Goal: Find specific page/section: Find specific page/section

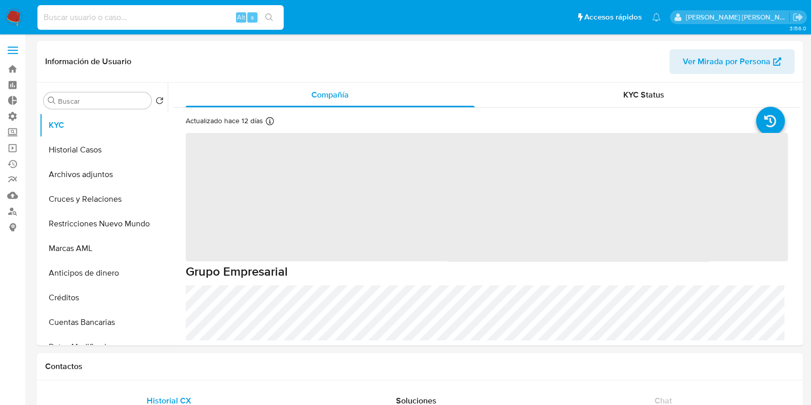
click at [103, 15] on input at bounding box center [160, 17] width 246 height 13
paste input "1986941415"
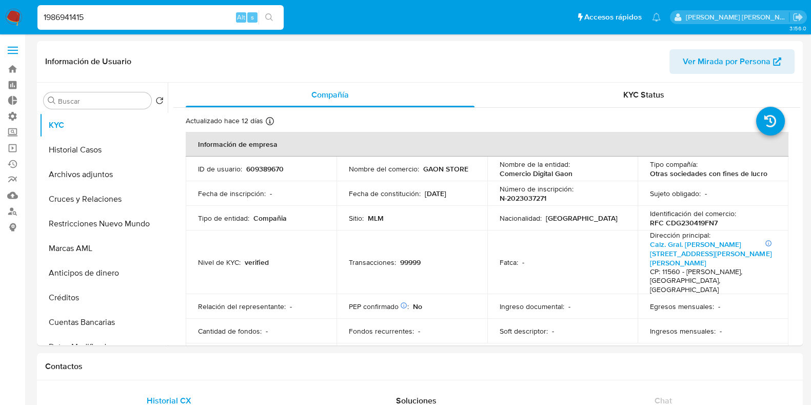
type input "1986941415"
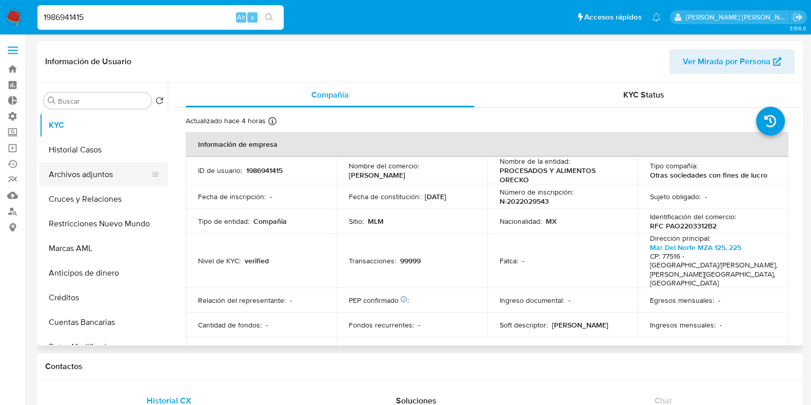
select select "10"
click at [73, 168] on button "Archivos adjuntos" at bounding box center [100, 174] width 120 height 25
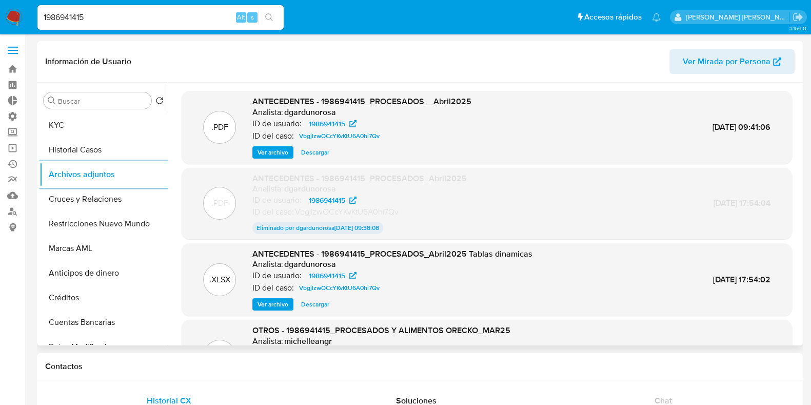
scroll to position [1, 0]
click at [91, 155] on button "Historial Casos" at bounding box center [100, 149] width 120 height 25
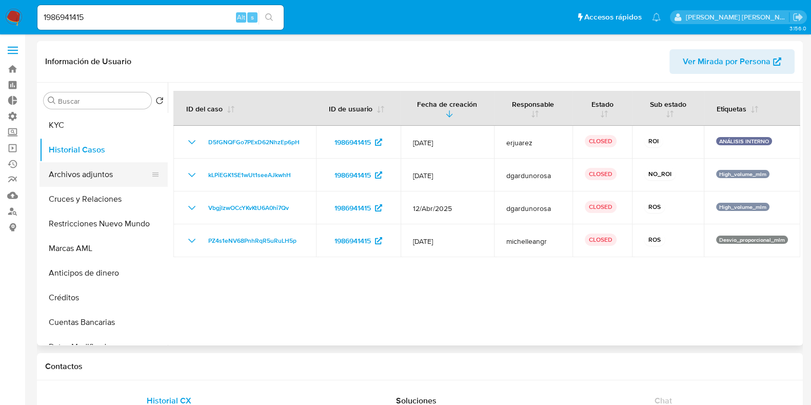
click at [68, 176] on button "Archivos adjuntos" at bounding box center [100, 174] width 120 height 25
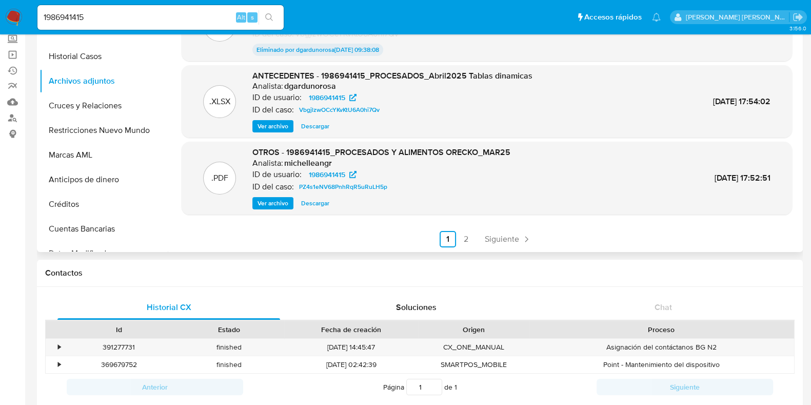
scroll to position [95, 0]
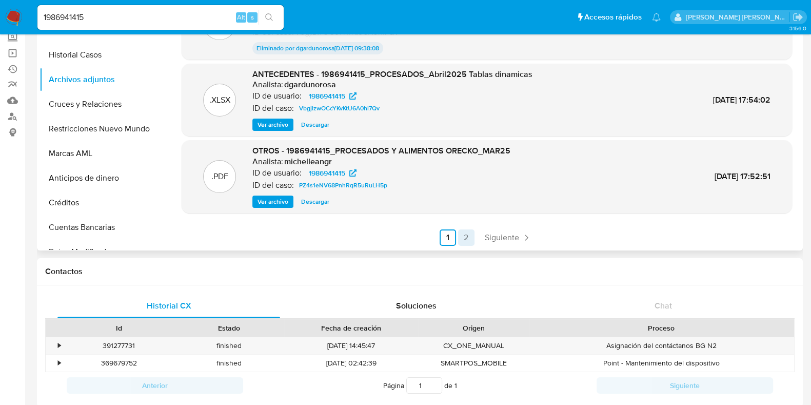
click at [466, 234] on link "2" at bounding box center [466, 237] width 16 height 16
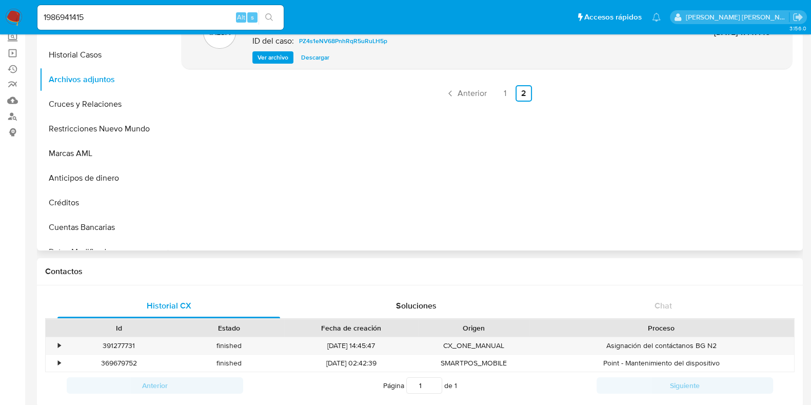
scroll to position [0, 0]
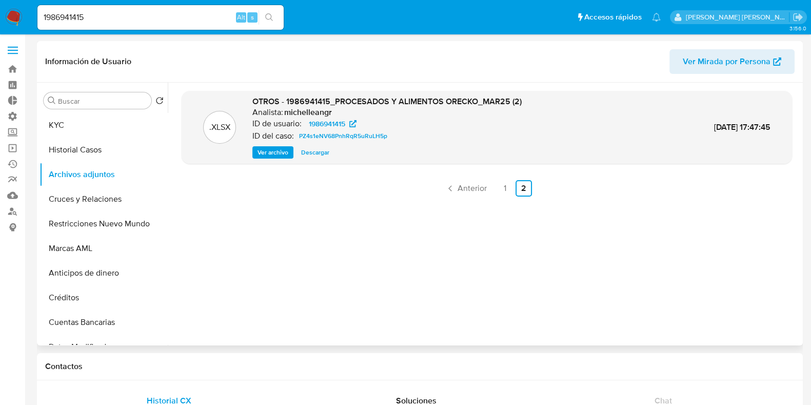
click at [282, 152] on span "Ver archivo" at bounding box center [273, 152] width 31 height 10
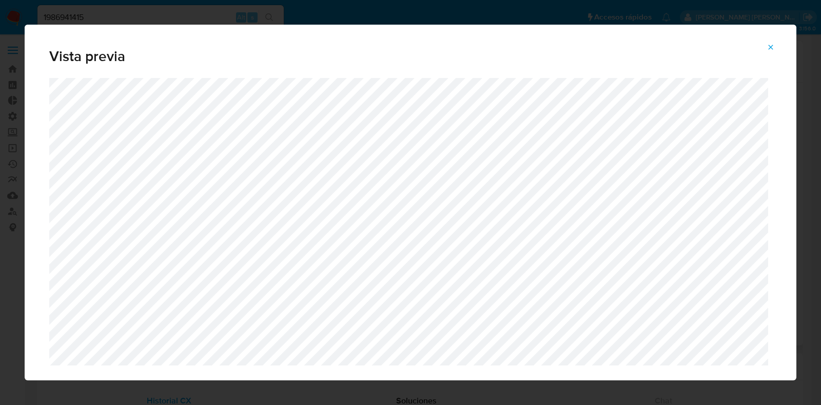
click at [772, 48] on icon "Attachment preview" at bounding box center [770, 47] width 5 height 5
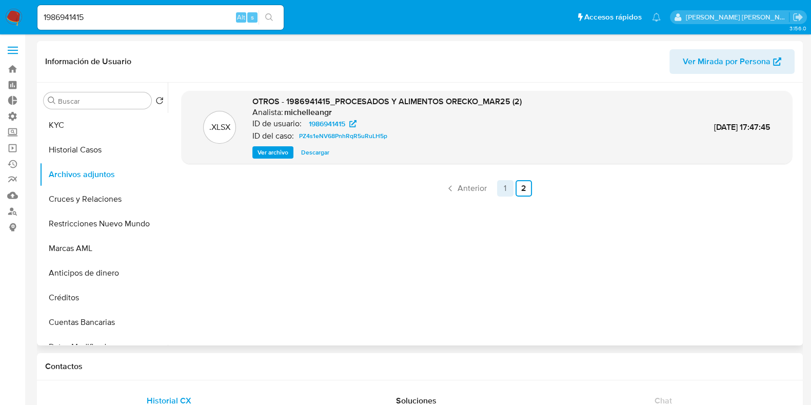
click at [504, 187] on link "1" at bounding box center [505, 188] width 16 height 16
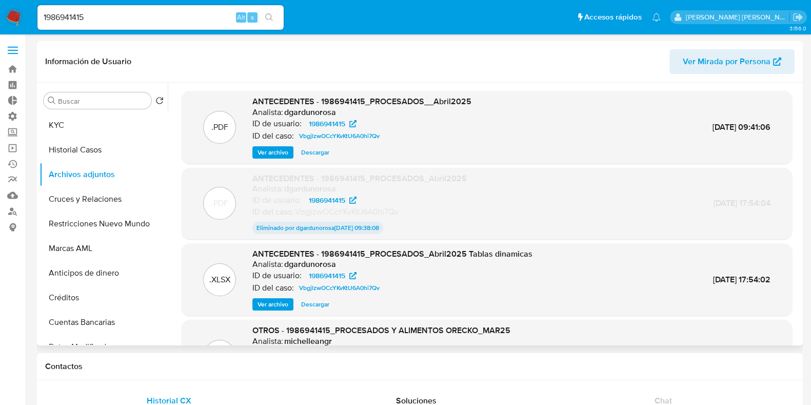
scroll to position [85, 0]
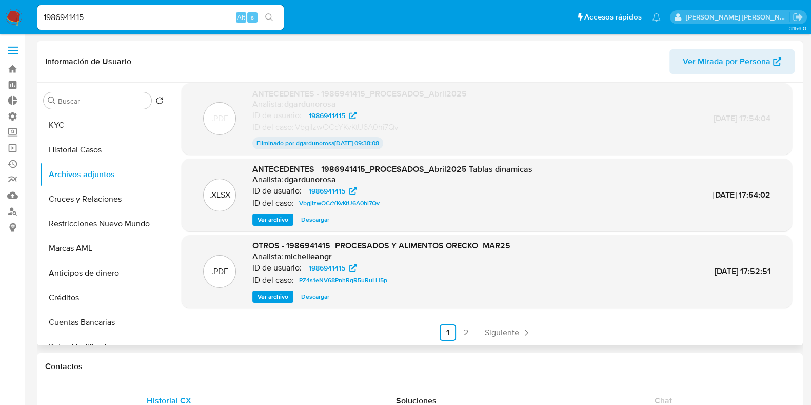
click at [274, 291] on span "Ver archivo" at bounding box center [273, 296] width 31 height 10
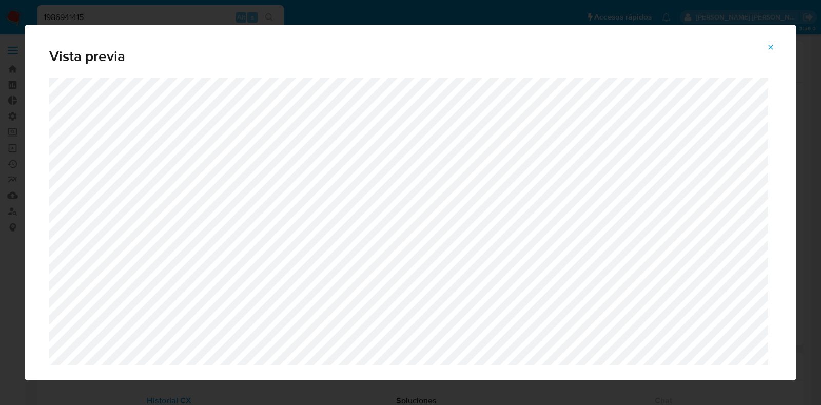
click at [772, 47] on icon "Attachment preview" at bounding box center [770, 47] width 8 height 8
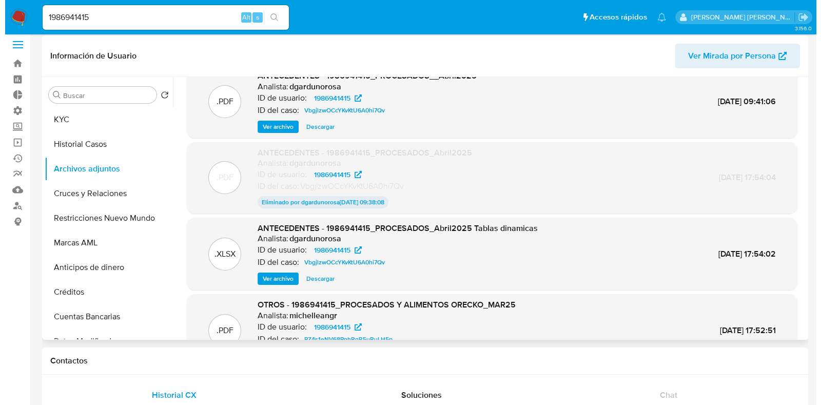
scroll to position [0, 0]
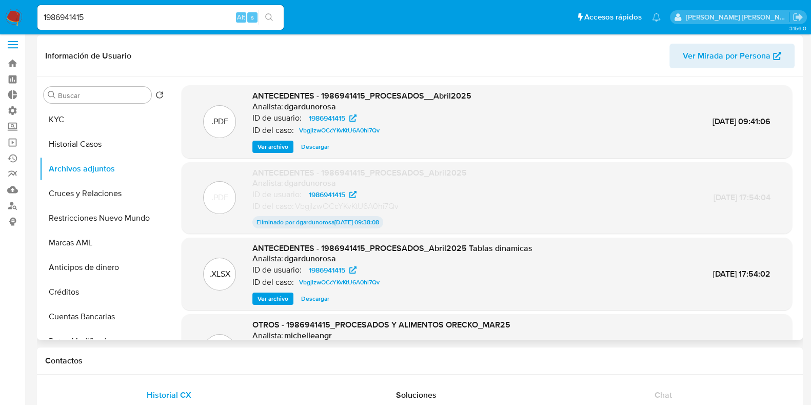
click at [267, 149] on span "Ver archivo" at bounding box center [273, 147] width 31 height 10
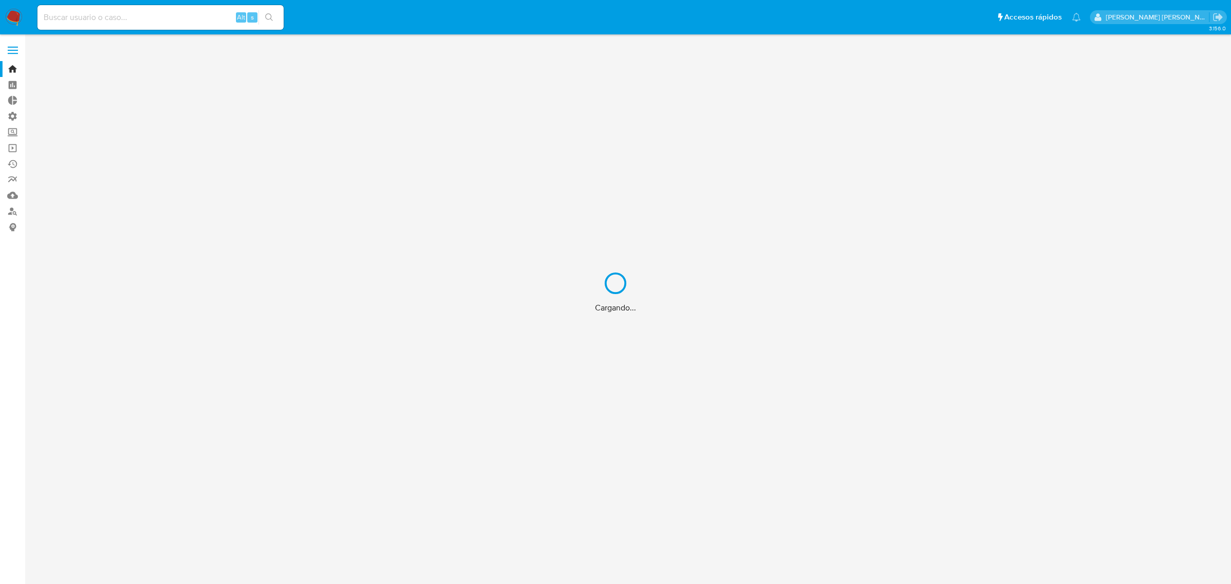
click at [143, 11] on div "Cargando..." at bounding box center [615, 292] width 1231 height 584
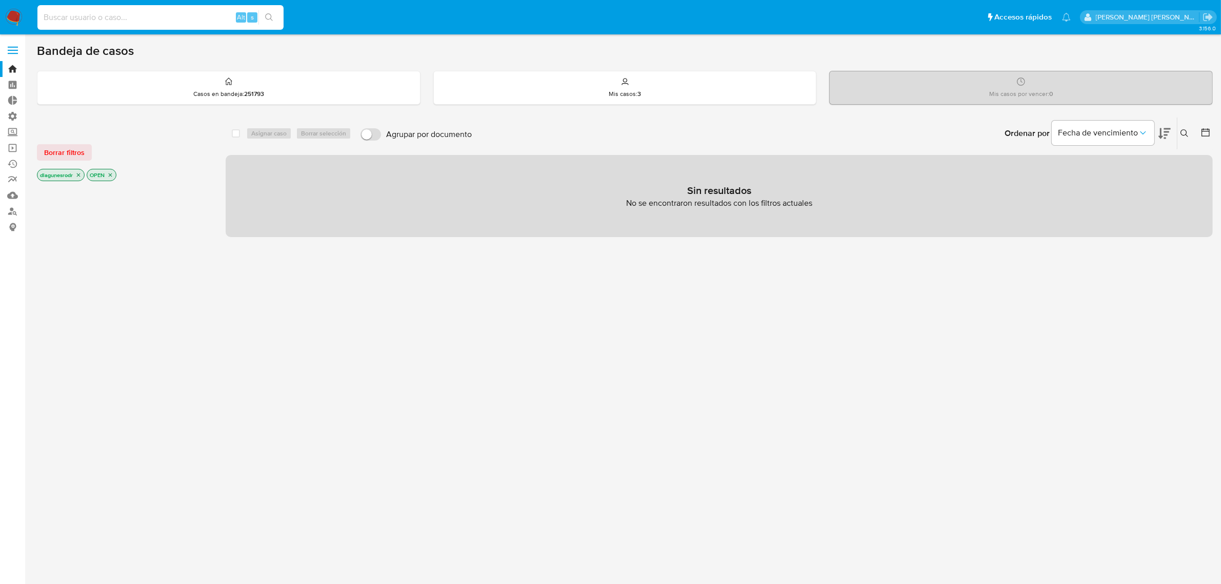
click at [151, 14] on input at bounding box center [160, 17] width 246 height 13
paste input "2010712760"
type input "2010712760"
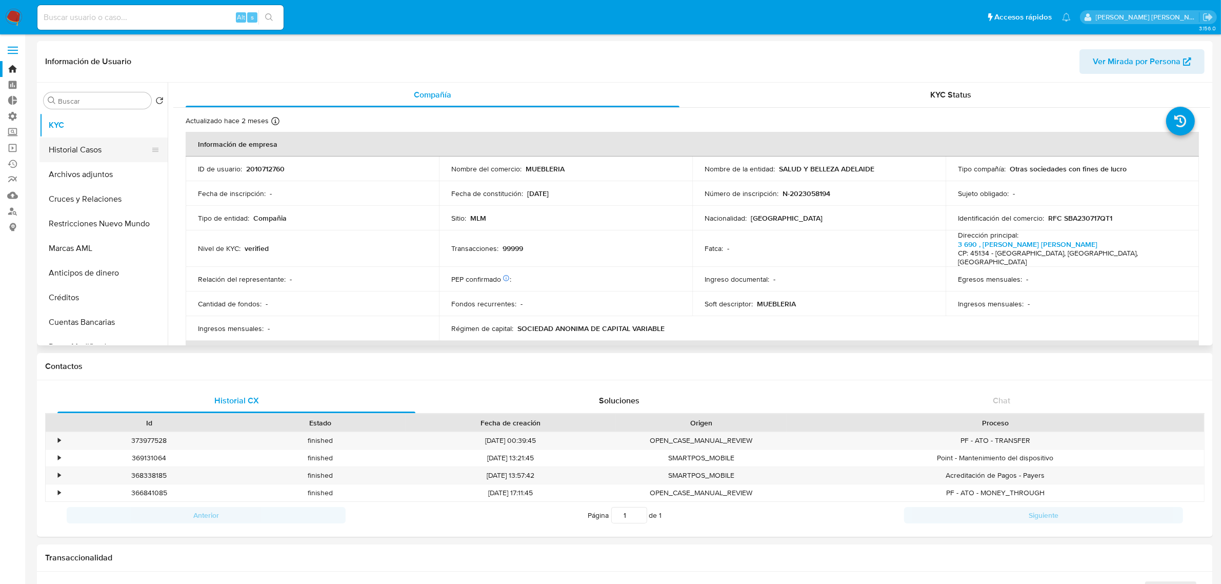
click at [94, 157] on button "Historial Casos" at bounding box center [100, 149] width 120 height 25
select select "10"
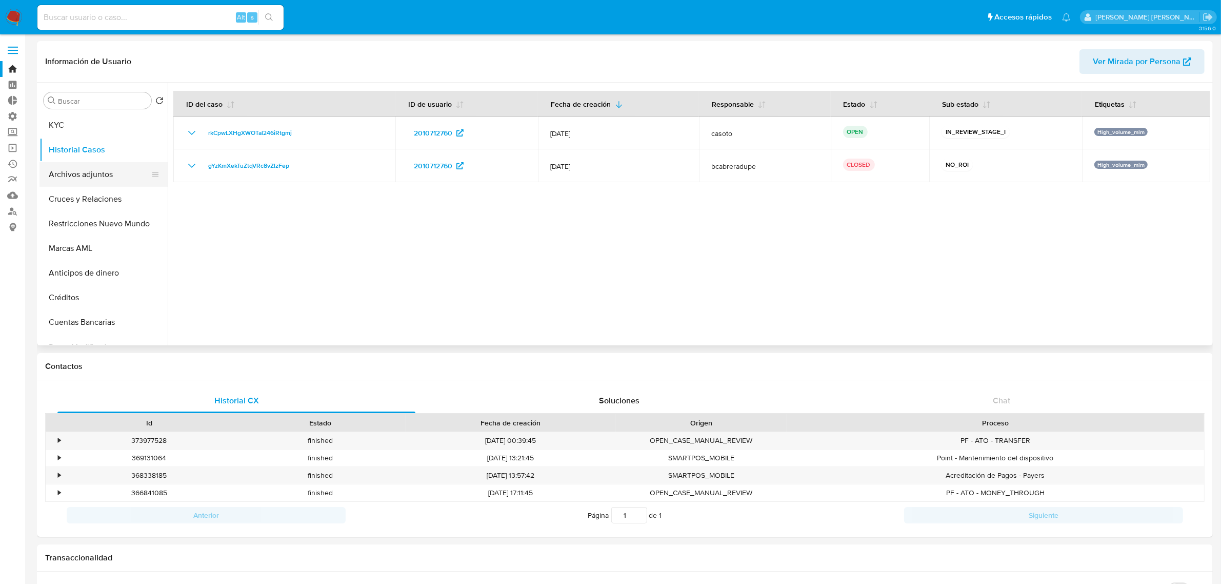
click at [100, 177] on button "Archivos adjuntos" at bounding box center [100, 174] width 120 height 25
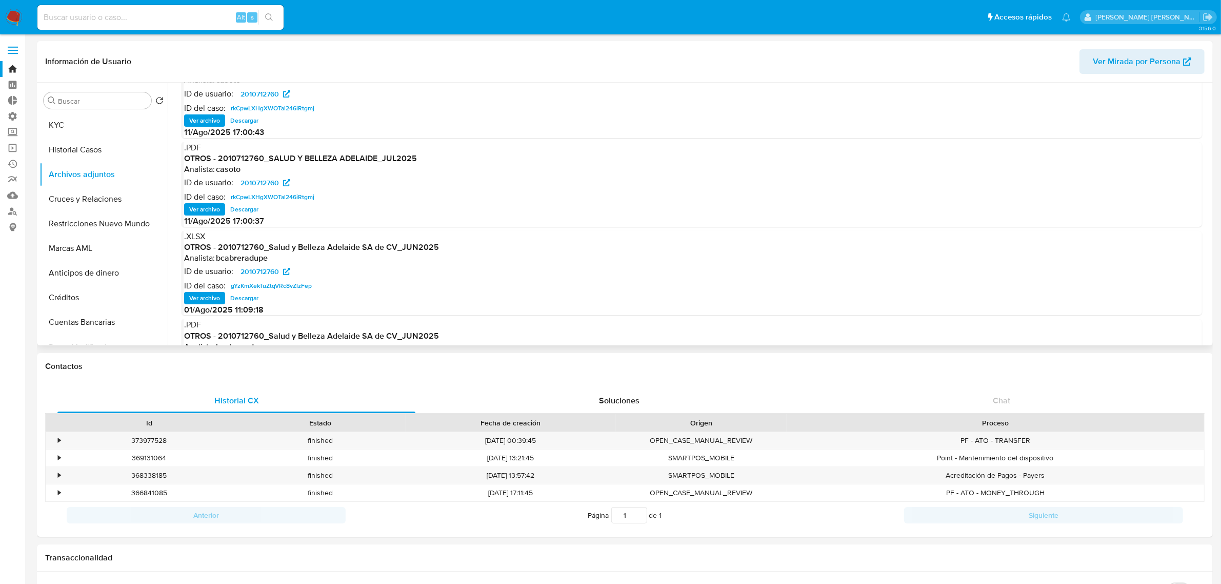
scroll to position [57, 0]
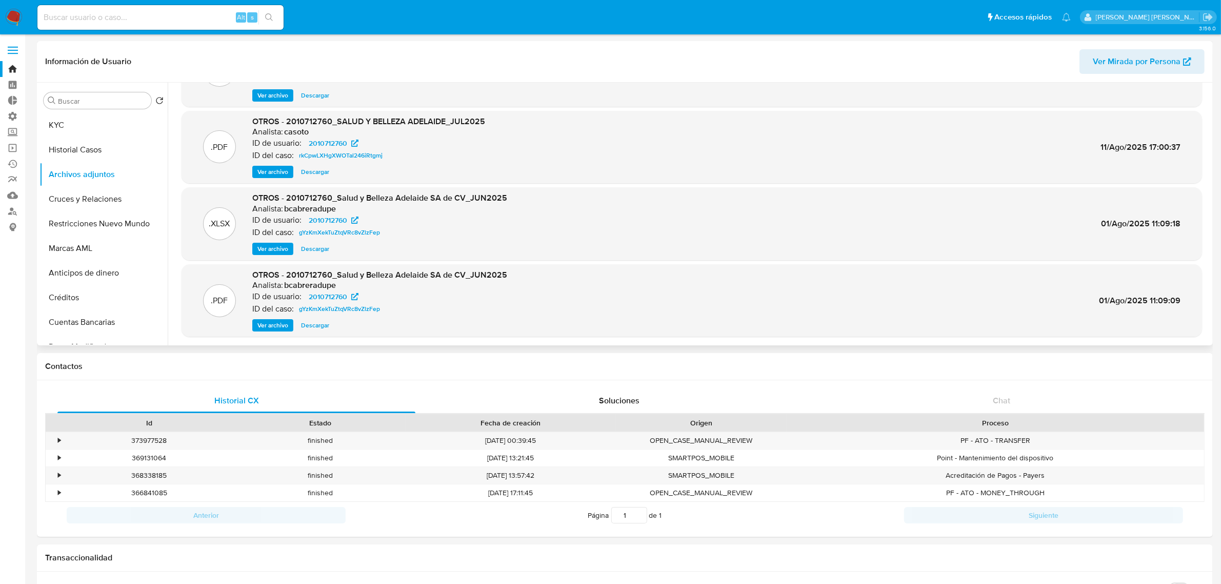
click at [279, 327] on span "Ver archivo" at bounding box center [273, 325] width 31 height 10
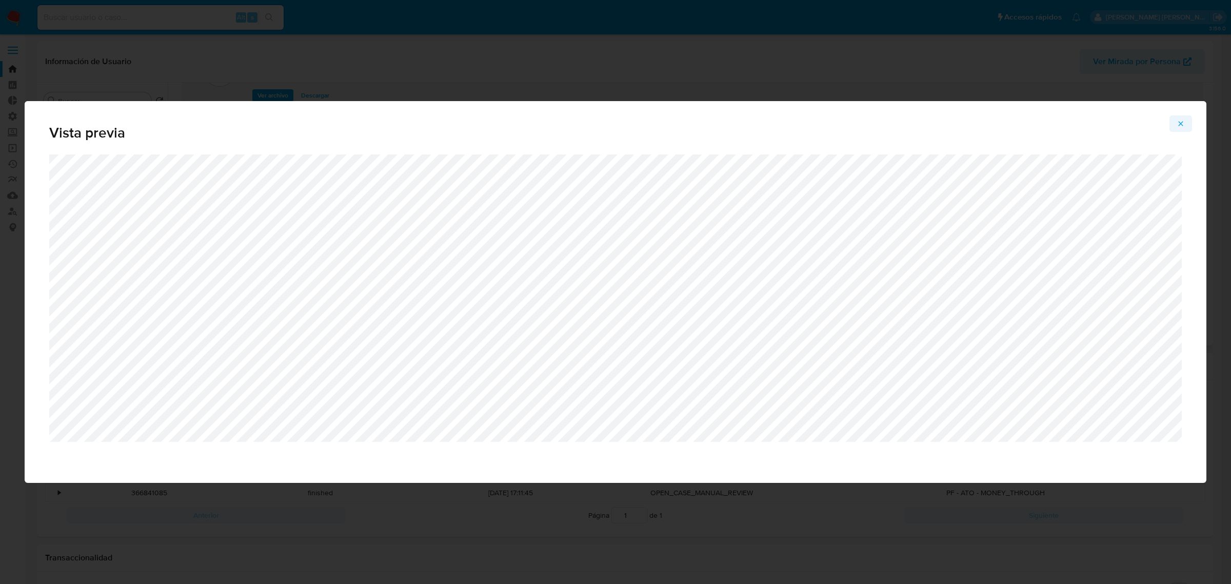
click at [1180, 122] on icon "Attachment preview" at bounding box center [1181, 124] width 8 height 8
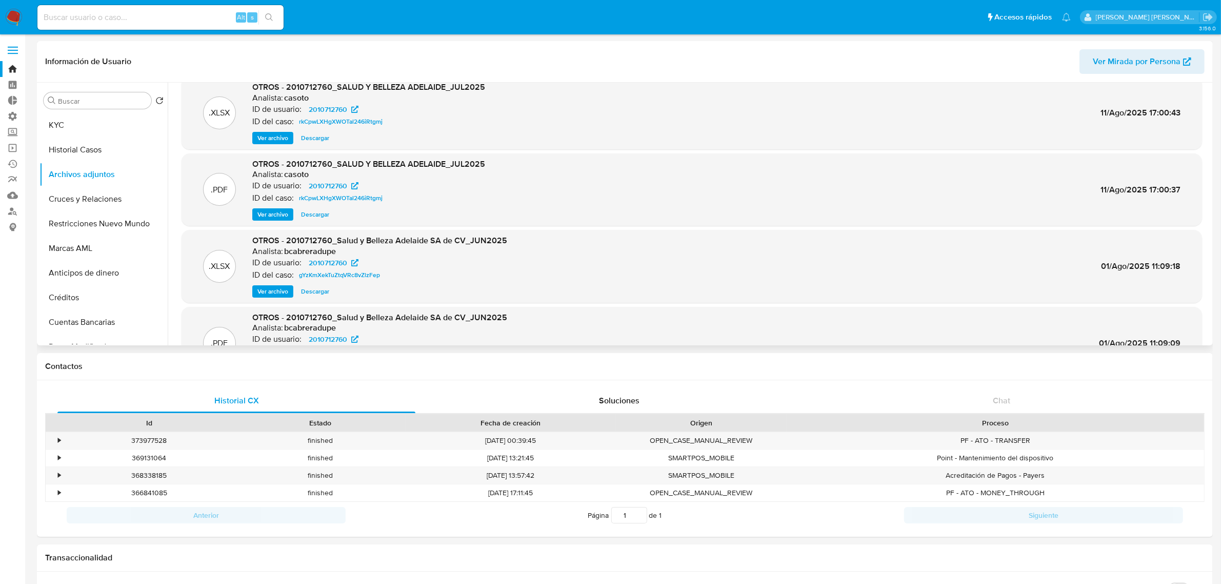
scroll to position [0, 0]
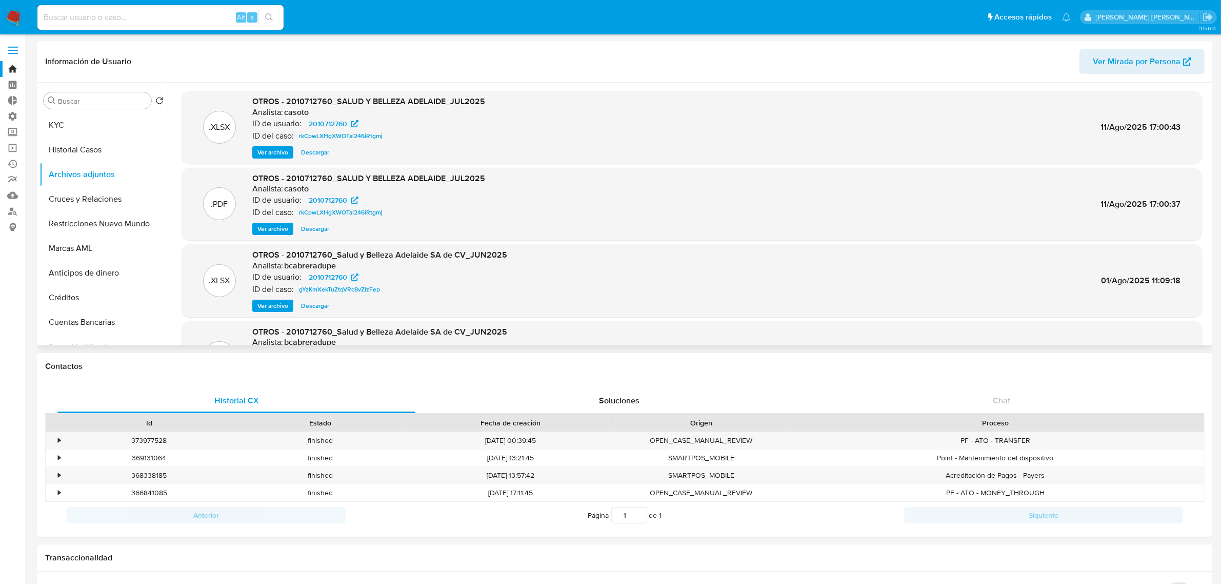
click at [281, 229] on span "Ver archivo" at bounding box center [273, 229] width 31 height 10
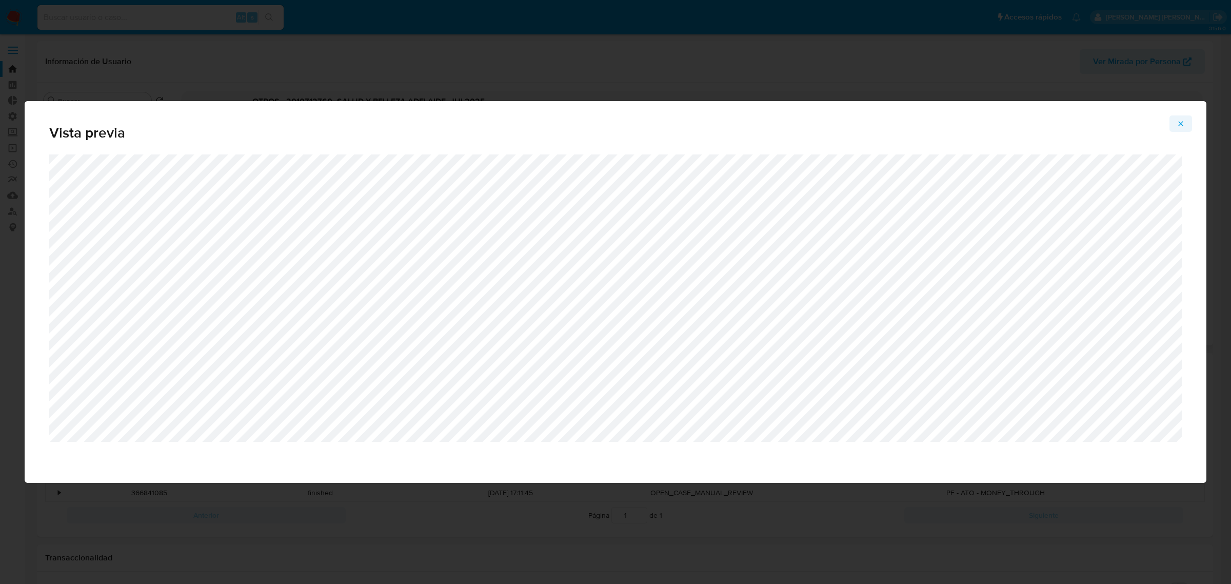
click at [1180, 124] on icon "Attachment preview" at bounding box center [1181, 123] width 5 height 5
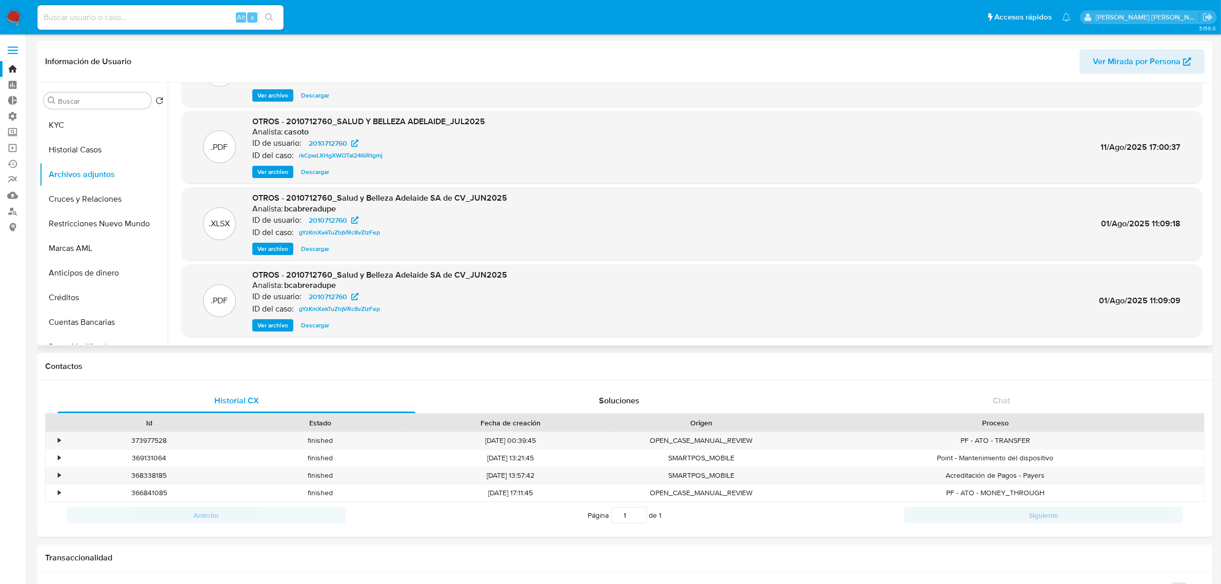
click at [273, 324] on span "Ver archivo" at bounding box center [273, 325] width 31 height 10
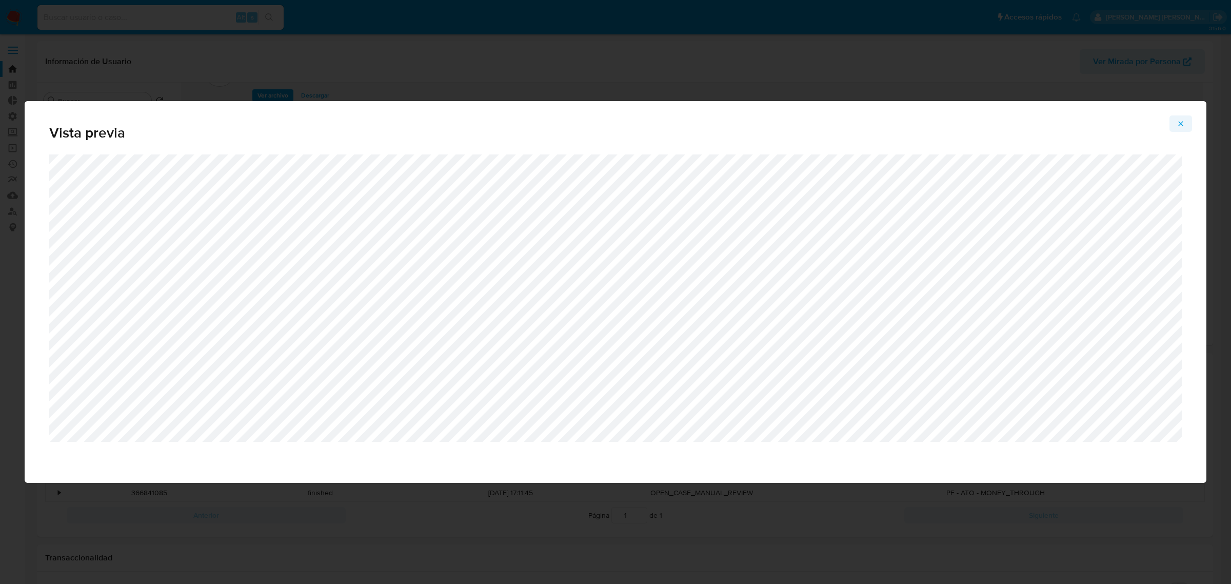
click at [1176, 129] on button "Attachment preview" at bounding box center [1181, 123] width 23 height 16
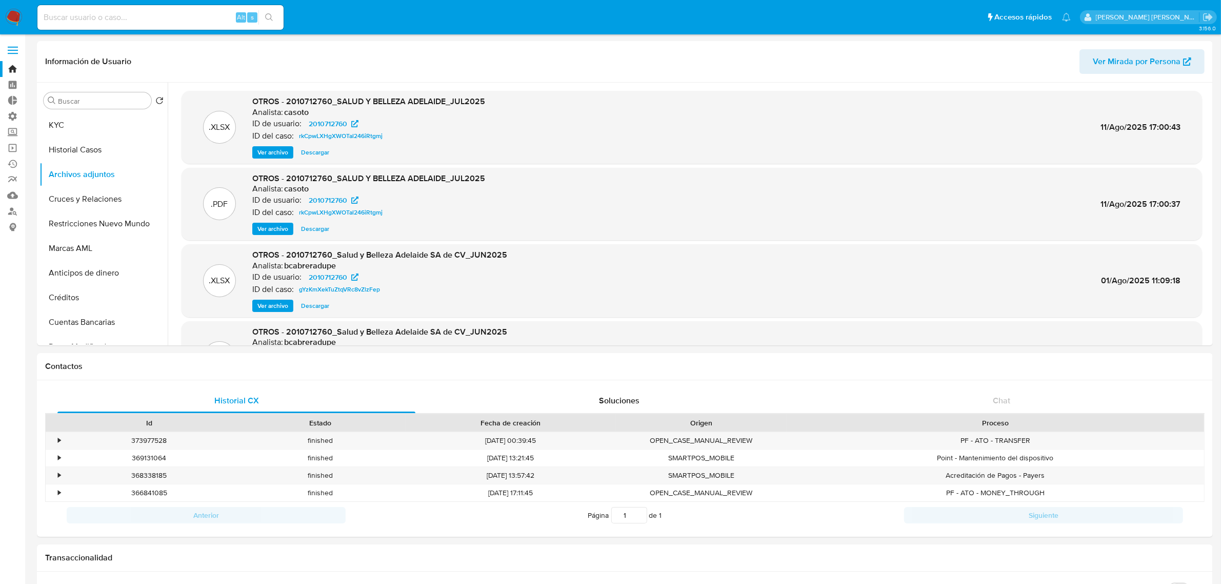
click at [274, 228] on span "Ver archivo" at bounding box center [273, 229] width 31 height 10
